Goal: Complete application form

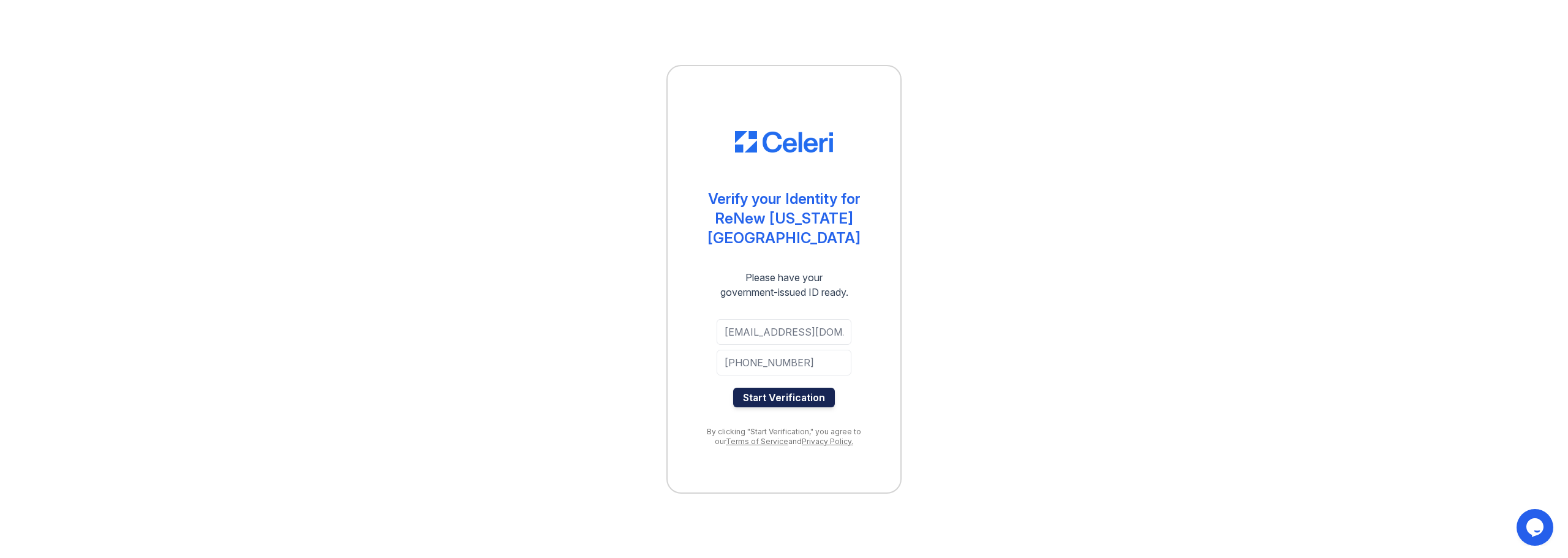
click at [751, 387] on button "Start Verification" at bounding box center [784, 397] width 102 height 19
click at [786, 387] on button "Start Verification" at bounding box center [784, 397] width 102 height 19
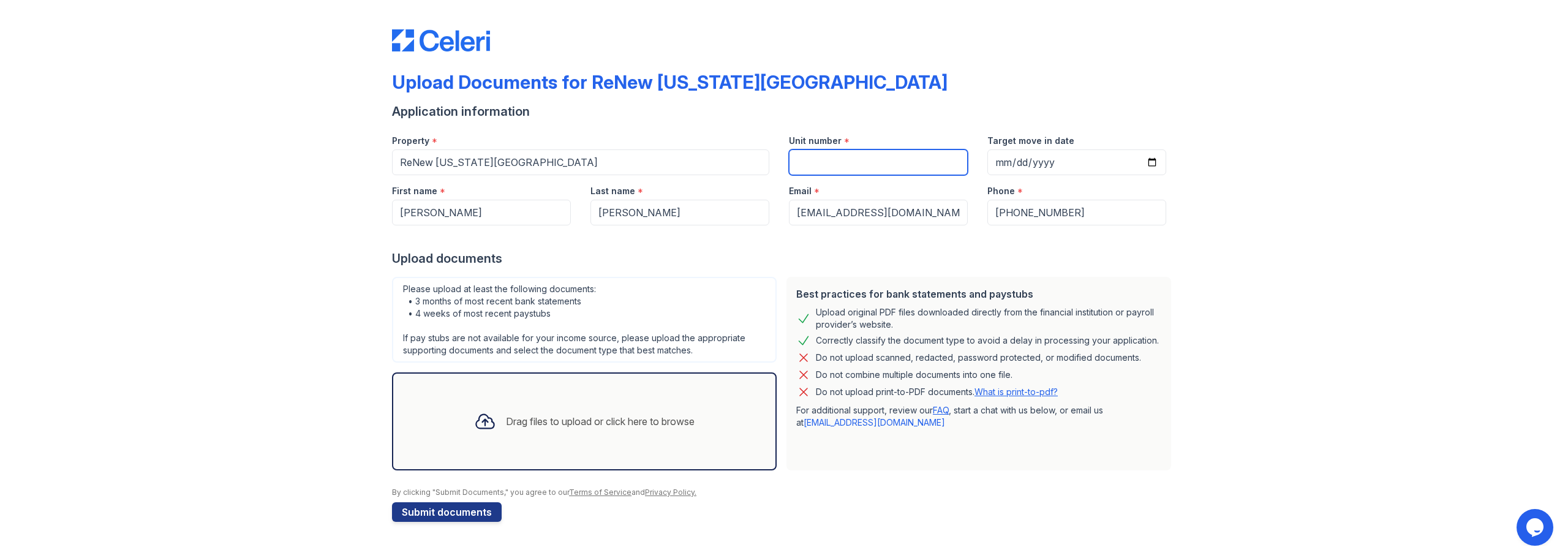
click at [849, 159] on input "Unit number" at bounding box center [878, 162] width 179 height 26
type input "11"
click at [1021, 159] on input "Target move in date" at bounding box center [1076, 162] width 179 height 26
click at [1155, 161] on input "Target move in date" at bounding box center [1076, 162] width 179 height 26
type input "2025-10-10"
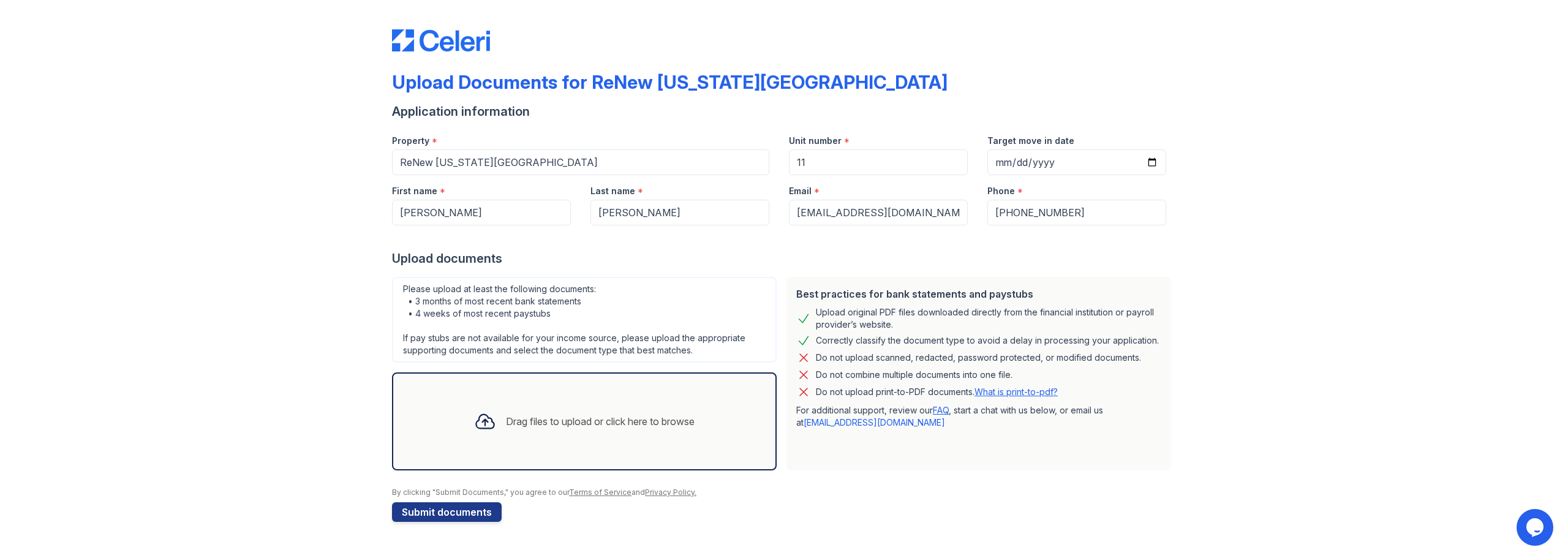
click at [1250, 212] on div "Upload Documents for ReNew Washington Park Application information Property * R…" at bounding box center [784, 273] width 1529 height 546
click at [500, 417] on div "Drag files to upload or click here to browse" at bounding box center [584, 421] width 240 height 42
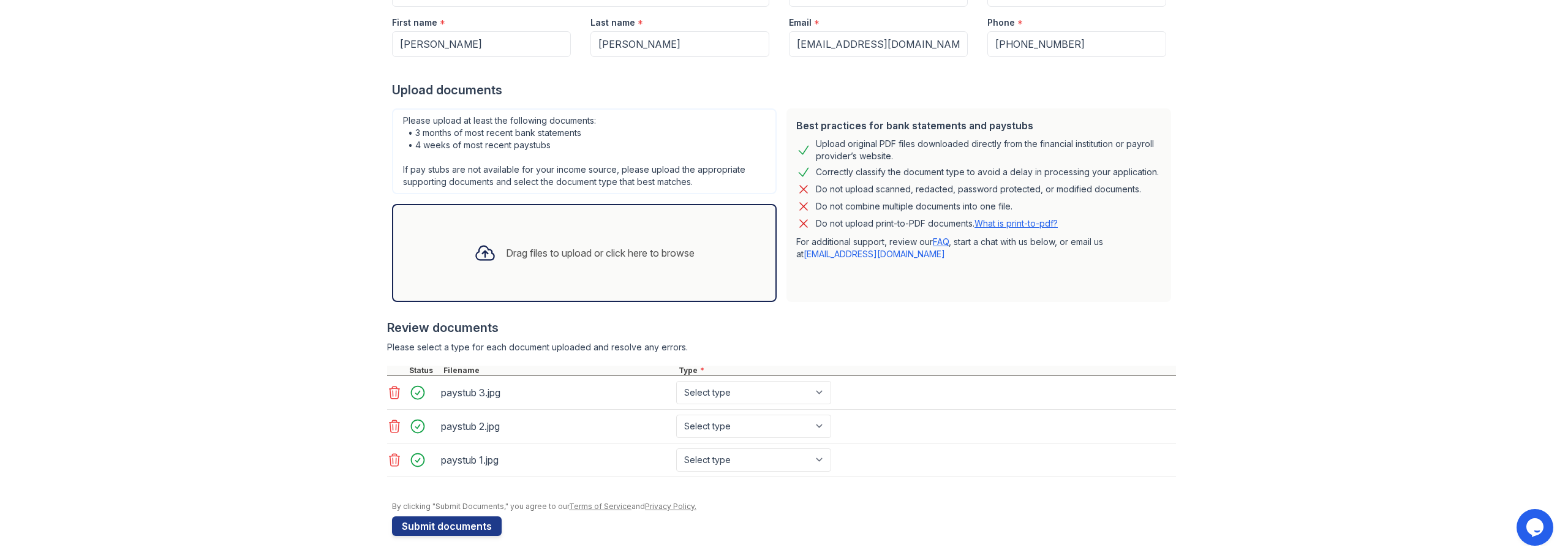
scroll to position [171, 0]
click at [723, 374] on div "paystub 3.jpg Select type Paystub Bank Statement Offer Letter Tax Documents Ben…" at bounding box center [781, 390] width 789 height 34
click at [736, 384] on select "Select type Paystub Bank Statement Offer Letter Tax Documents Benefit Award Let…" at bounding box center [754, 390] width 155 height 23
select select "paystub"
click at [677, 379] on select "Select type Paystub Bank Statement Offer Letter Tax Documents Benefit Award Let…" at bounding box center [754, 390] width 155 height 23
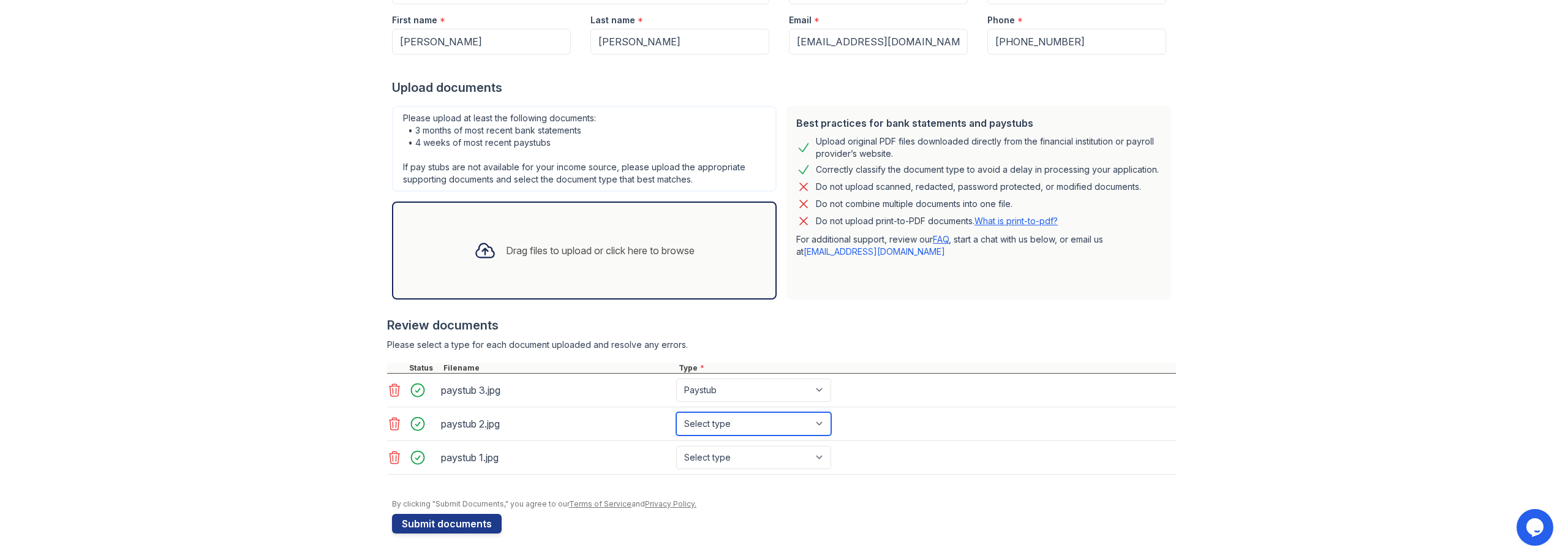
click at [733, 418] on select "Select type Paystub Bank Statement Offer Letter Tax Documents Benefit Award Let…" at bounding box center [754, 423] width 155 height 23
select select "paystub"
click at [677, 412] on select "Select type Paystub Bank Statement Offer Letter Tax Documents Benefit Award Let…" at bounding box center [754, 423] width 155 height 23
click at [719, 458] on select "Select type Paystub Bank Statement Offer Letter Tax Documents Benefit Award Let…" at bounding box center [754, 457] width 155 height 23
select select "paystub"
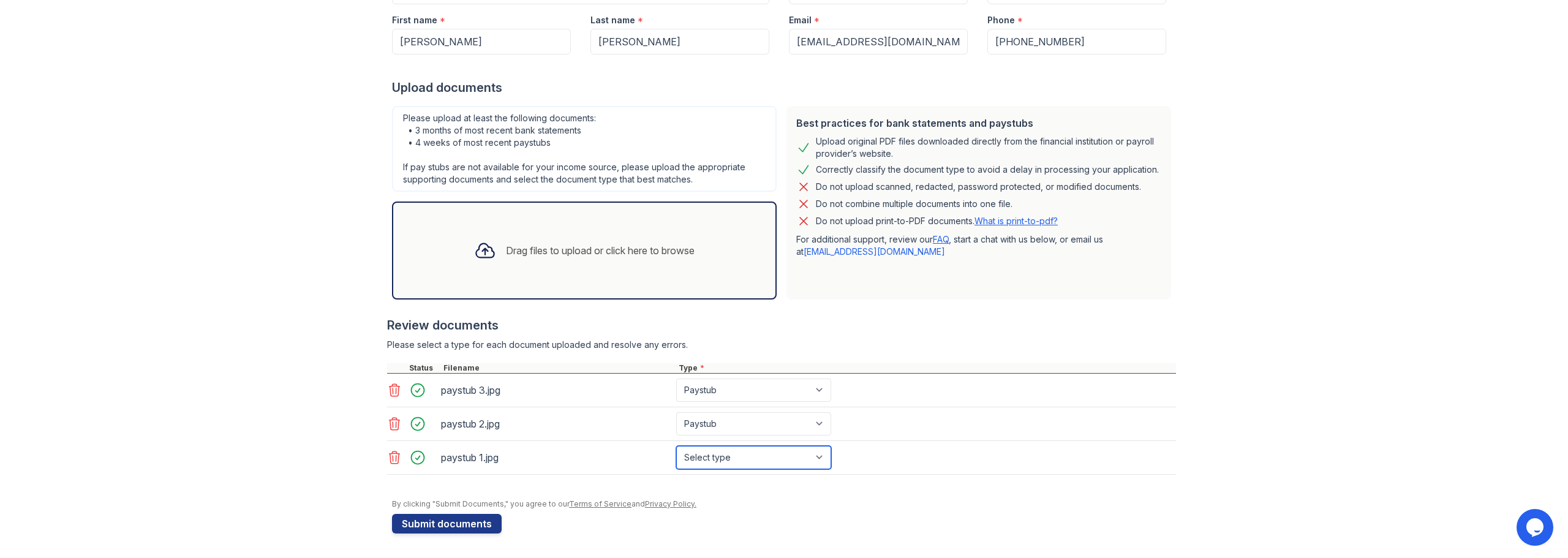
click at [677, 446] on select "Select type Paystub Bank Statement Offer Letter Tax Documents Benefit Award Let…" at bounding box center [754, 457] width 155 height 23
click at [330, 436] on div "Upload Documents for ReNew Washington Park Application information Property * R…" at bounding box center [784, 194] width 1529 height 729
click at [440, 522] on button "Submit documents" at bounding box center [447, 523] width 110 height 19
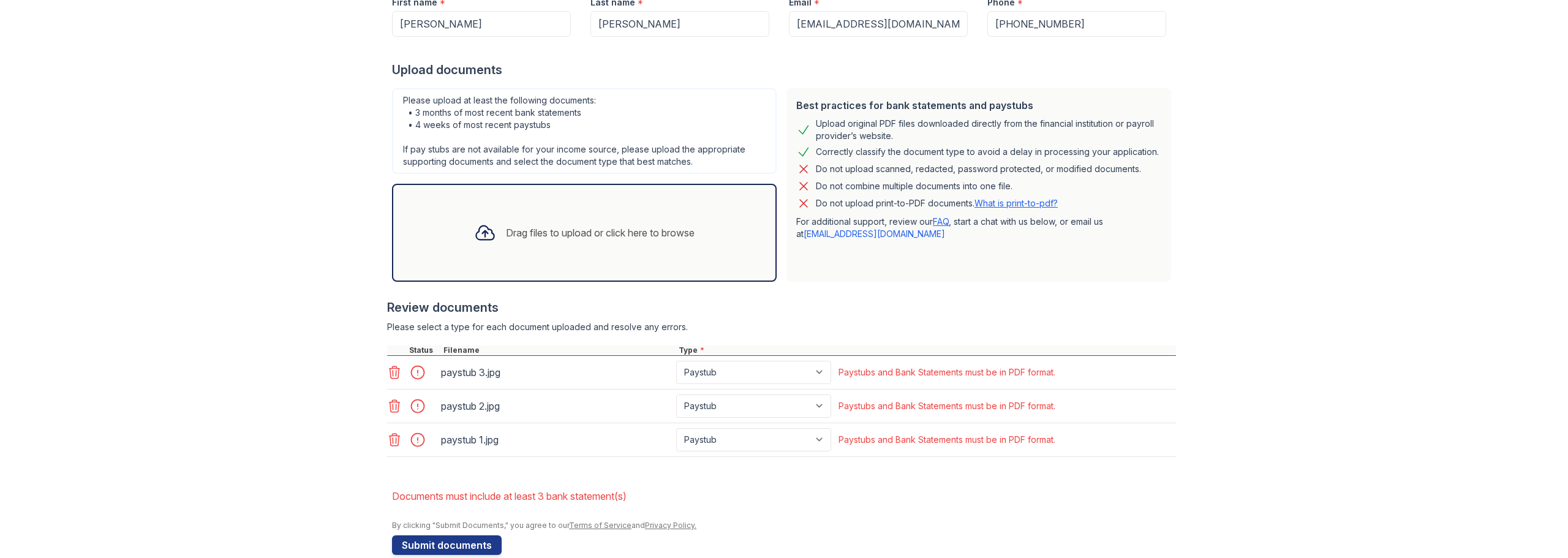
scroll to position [244, 0]
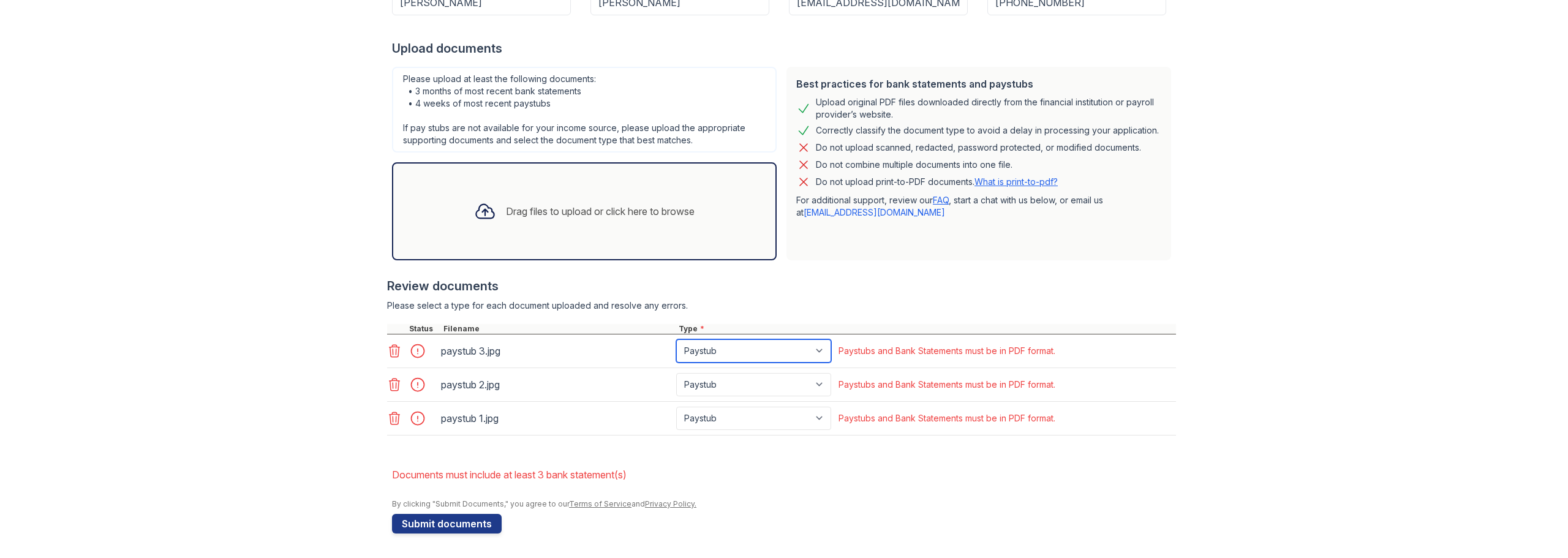
click at [777, 348] on select "Paystub Bank Statement Offer Letter Tax Documents Benefit Award Letter Investme…" at bounding box center [754, 351] width 155 height 23
click at [284, 379] on div "Upload Documents for ReNew Washington Park Please correct the errors below. App…" at bounding box center [784, 157] width 1529 height 802
click at [748, 352] on select "Paystub Bank Statement Offer Letter Tax Documents Benefit Award Letter Investme…" at bounding box center [754, 351] width 155 height 23
click at [324, 352] on div "Upload Documents for ReNew Washington Park Please correct the errors below. App…" at bounding box center [784, 157] width 1529 height 802
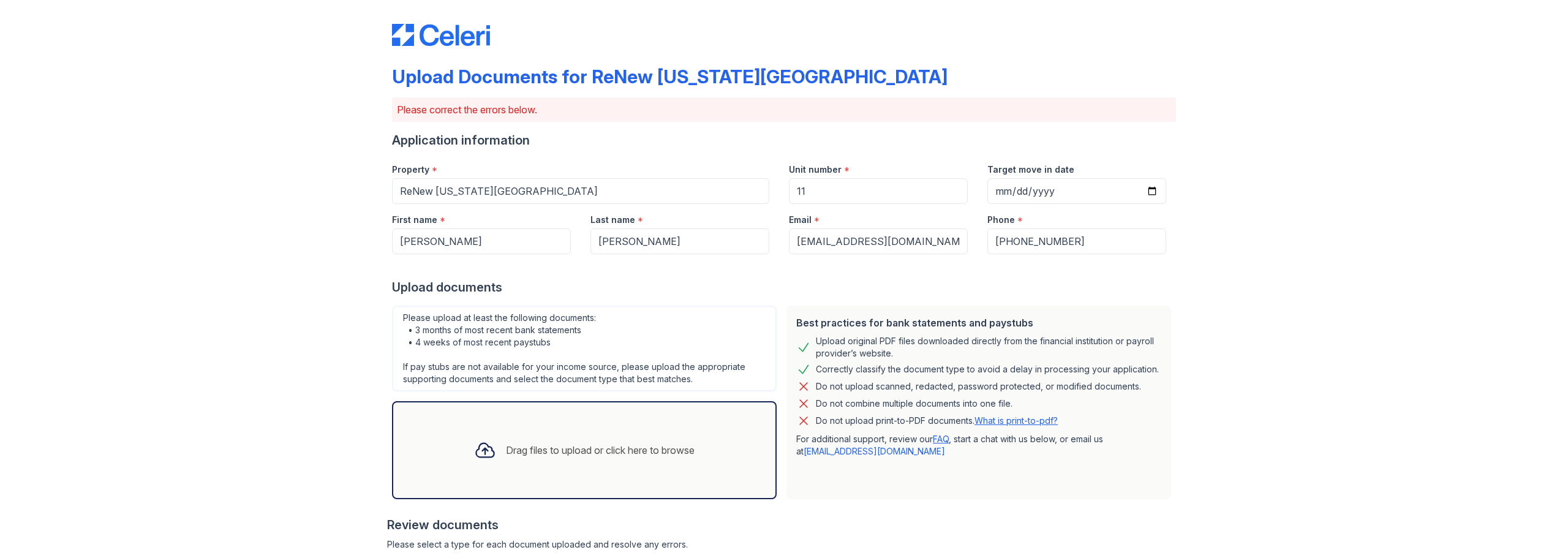
scroll to position [0, 0]
